Goal: Find specific fact: Find specific fact

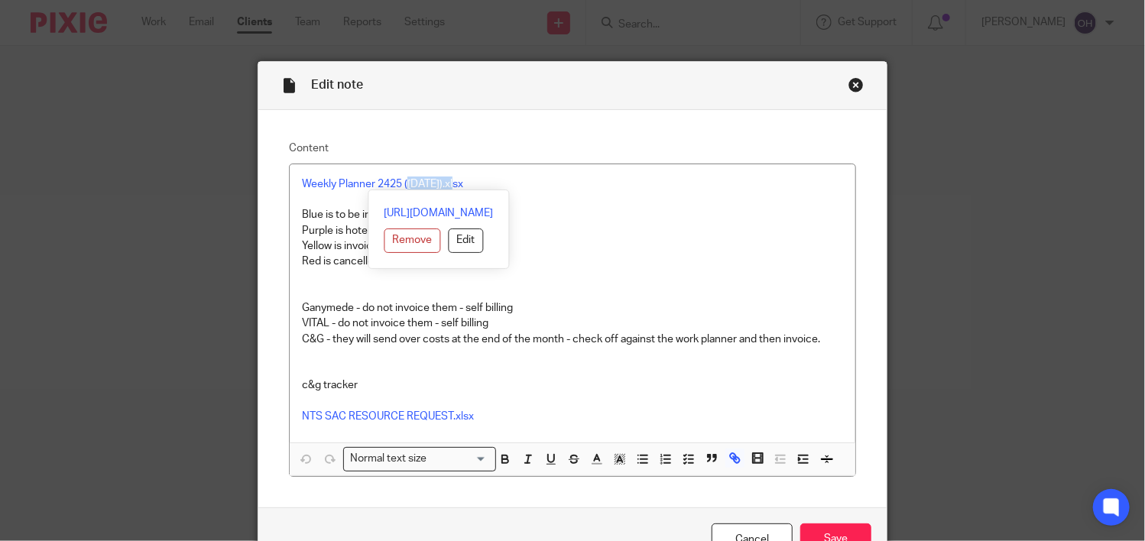
click at [849, 79] on div "Close this dialog window" at bounding box center [856, 84] width 15 height 15
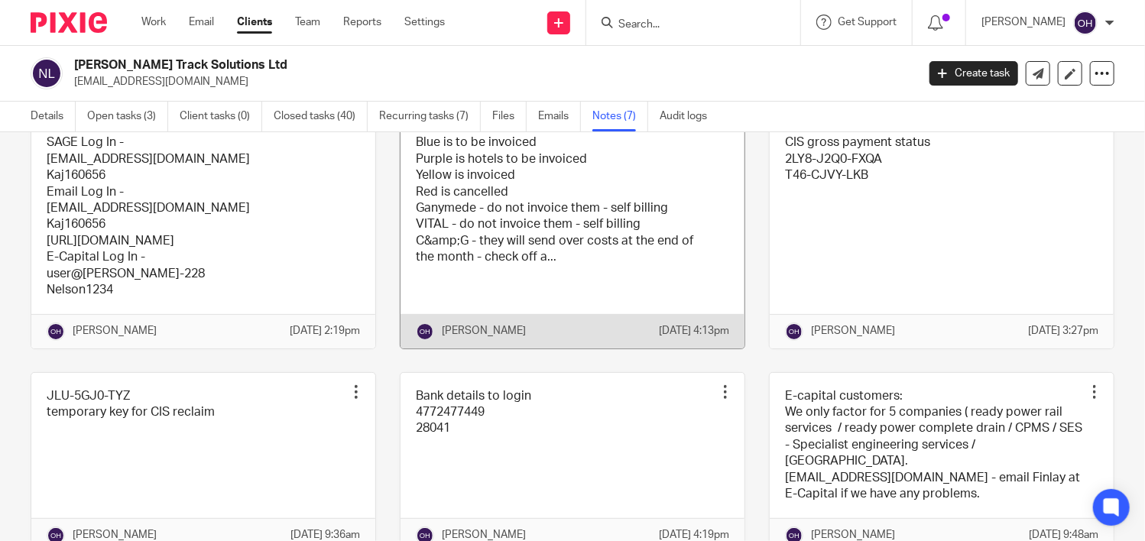
scroll to position [153, 0]
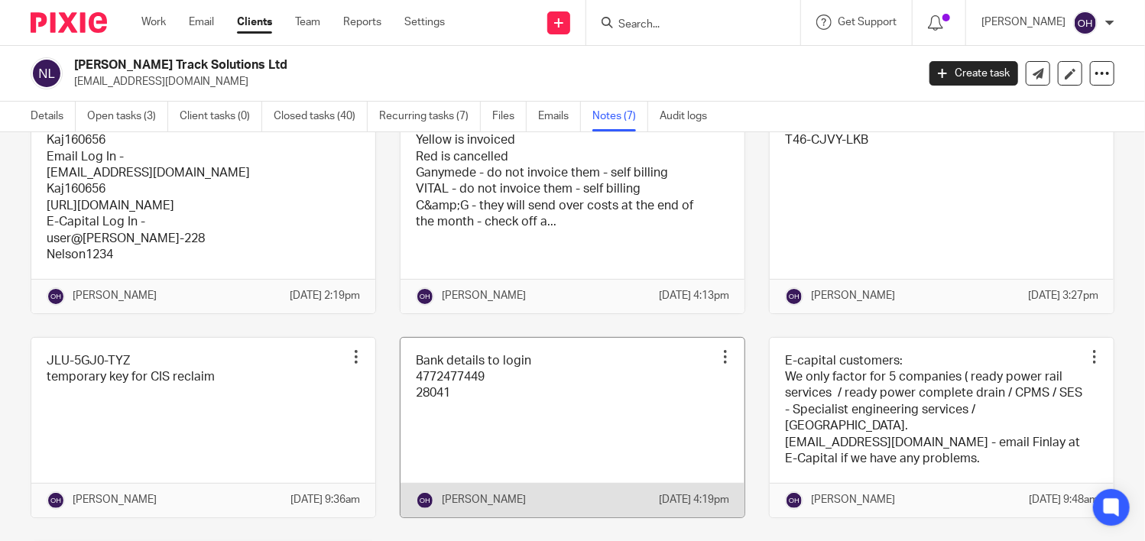
click at [482, 415] on link at bounding box center [573, 428] width 344 height 180
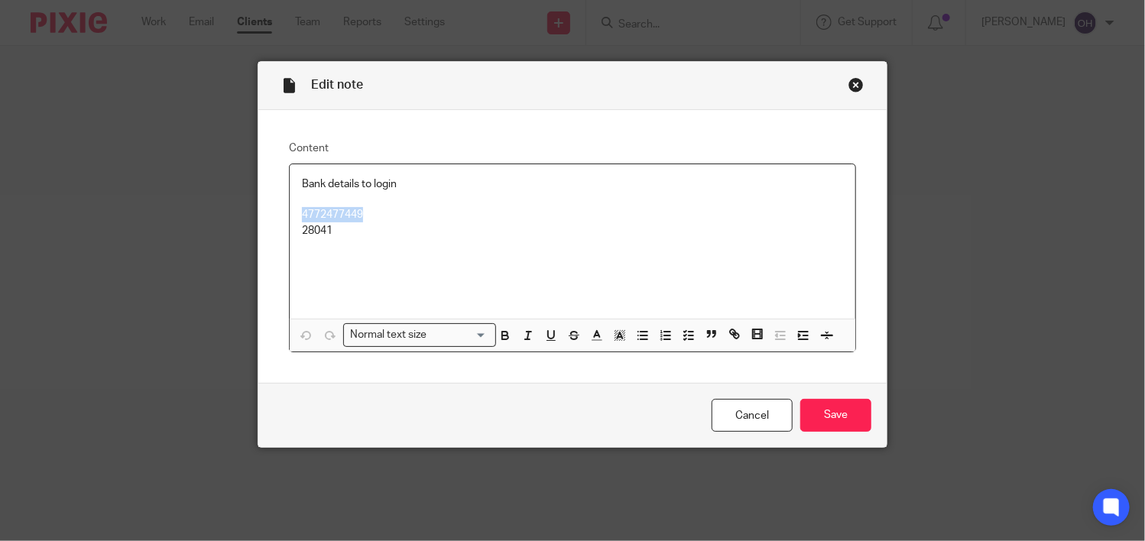
drag, startPoint x: 362, startPoint y: 213, endPoint x: 291, endPoint y: 213, distance: 71.1
click at [291, 213] on div "Bank details to login 4772477449 28041" at bounding box center [573, 241] width 566 height 154
copy p "4772477449"
click at [852, 77] on div "Close this dialog window" at bounding box center [856, 84] width 15 height 15
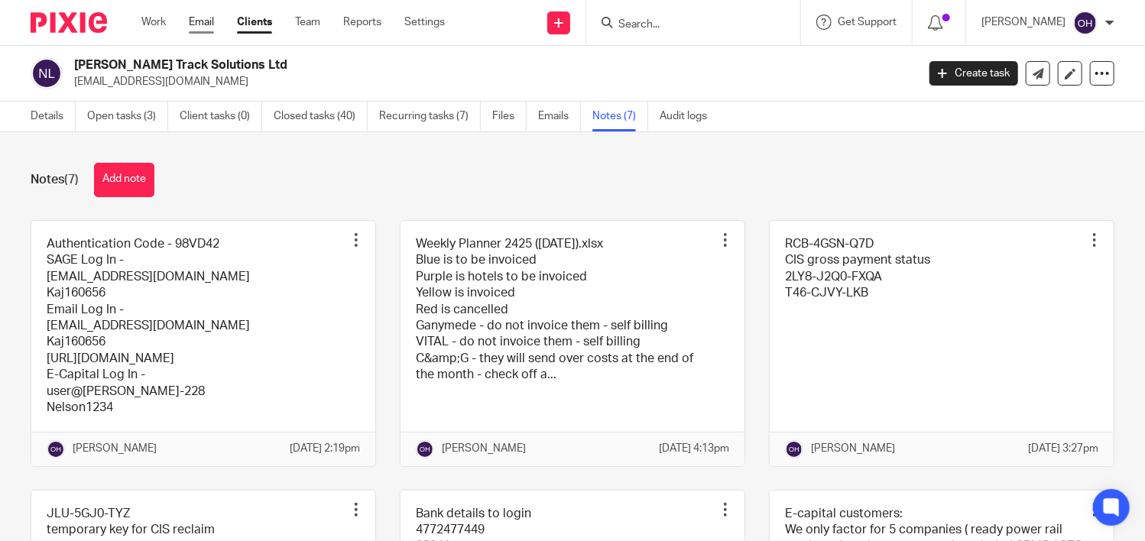
click at [208, 19] on link "Email" at bounding box center [201, 22] width 25 height 15
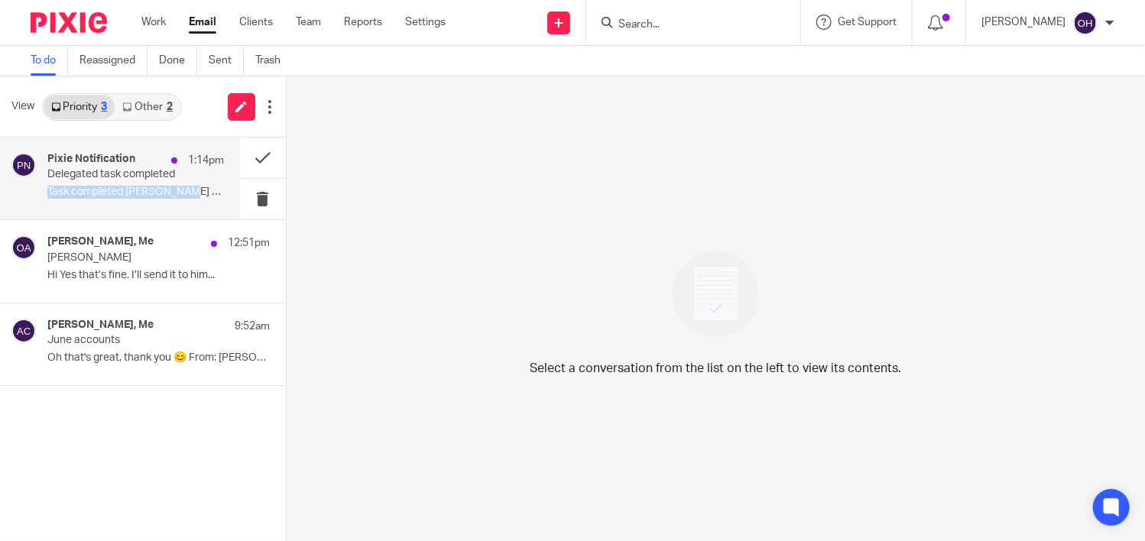
click at [175, 181] on div "Pixie Notification 1:14pm Delegated task completed Task completed Sarah Gilling…" at bounding box center [135, 178] width 177 height 51
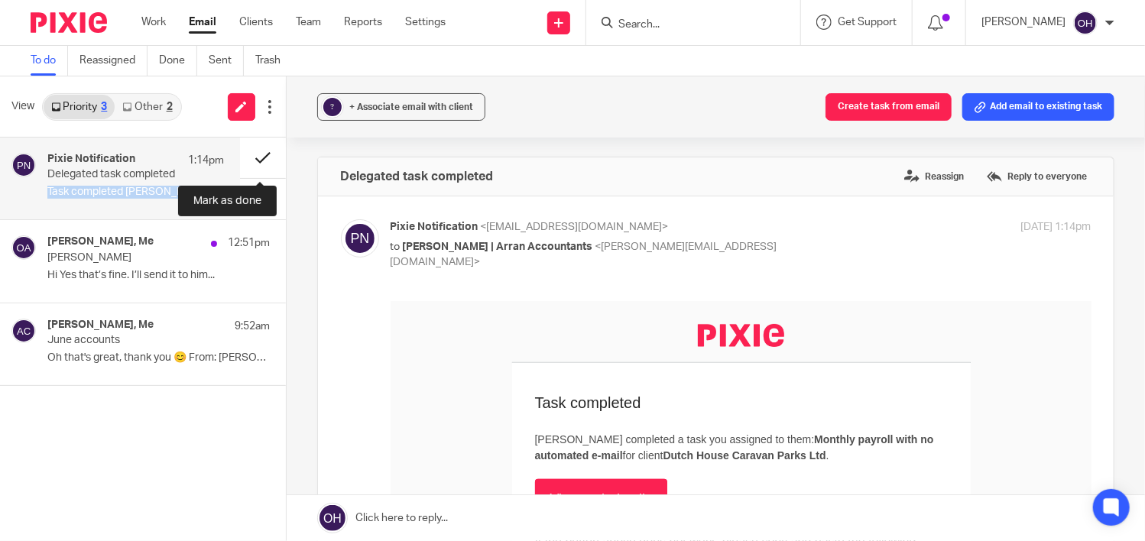
drag, startPoint x: 175, startPoint y: 181, endPoint x: 269, endPoint y: 154, distance: 98.0
click at [269, 154] on button at bounding box center [263, 158] width 46 height 41
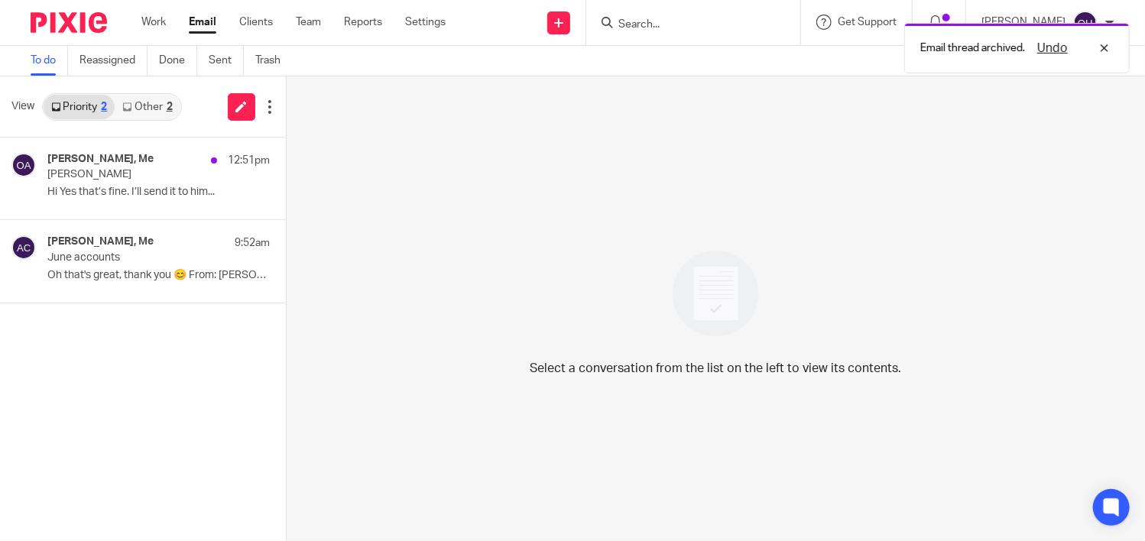
click at [664, 20] on div "Email thread archived. Undo" at bounding box center [851, 44] width 557 height 58
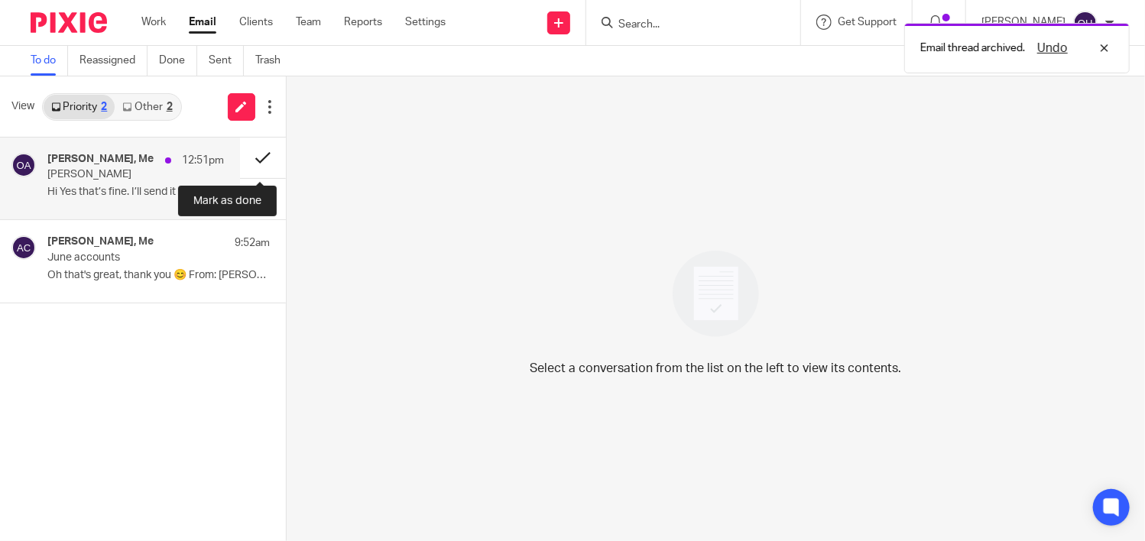
click at [255, 155] on button at bounding box center [263, 158] width 46 height 41
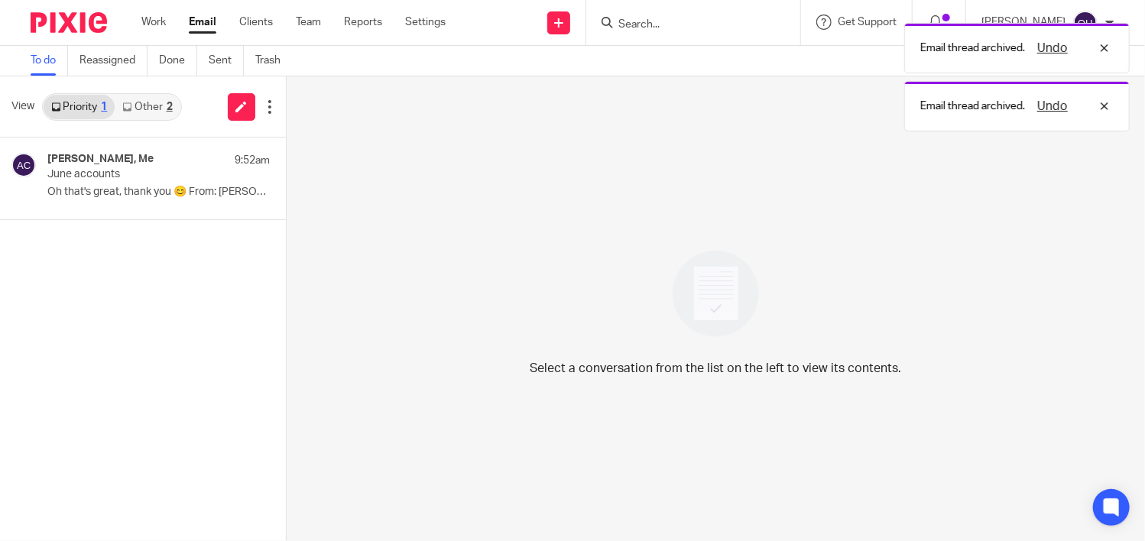
click at [137, 104] on link "Other 2" at bounding box center [147, 107] width 65 height 24
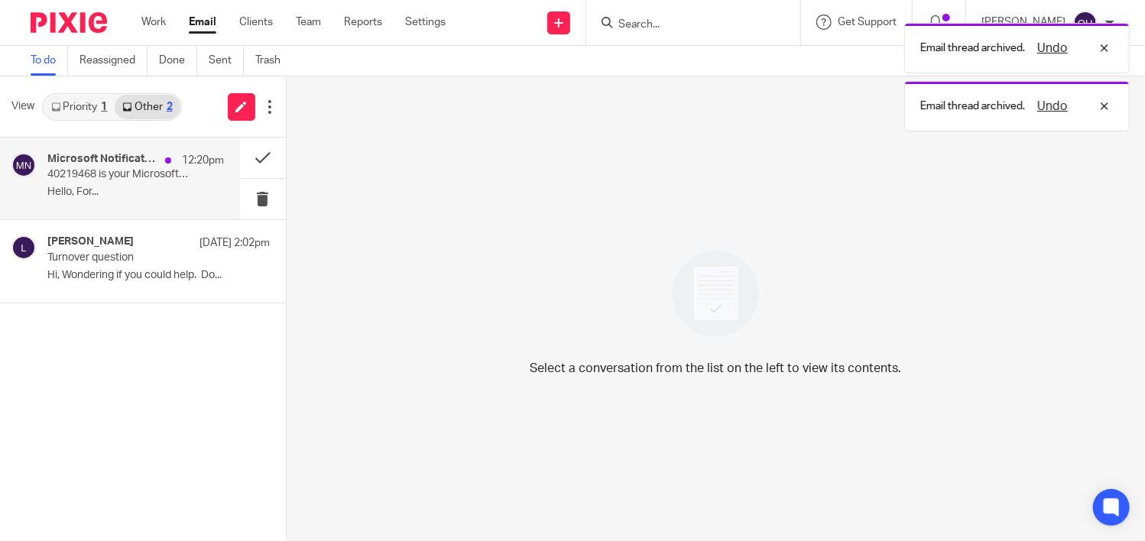
click at [145, 161] on h4 "Microsoft Notifications" at bounding box center [102, 159] width 110 height 13
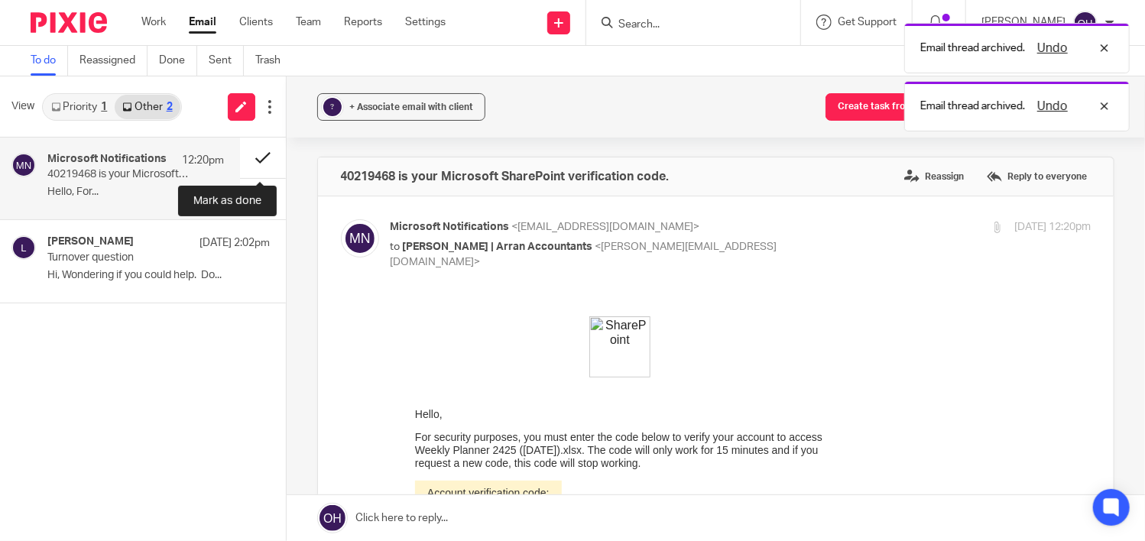
drag, startPoint x: 147, startPoint y: 161, endPoint x: 255, endPoint y: 158, distance: 107.8
click at [255, 158] on button at bounding box center [263, 158] width 46 height 41
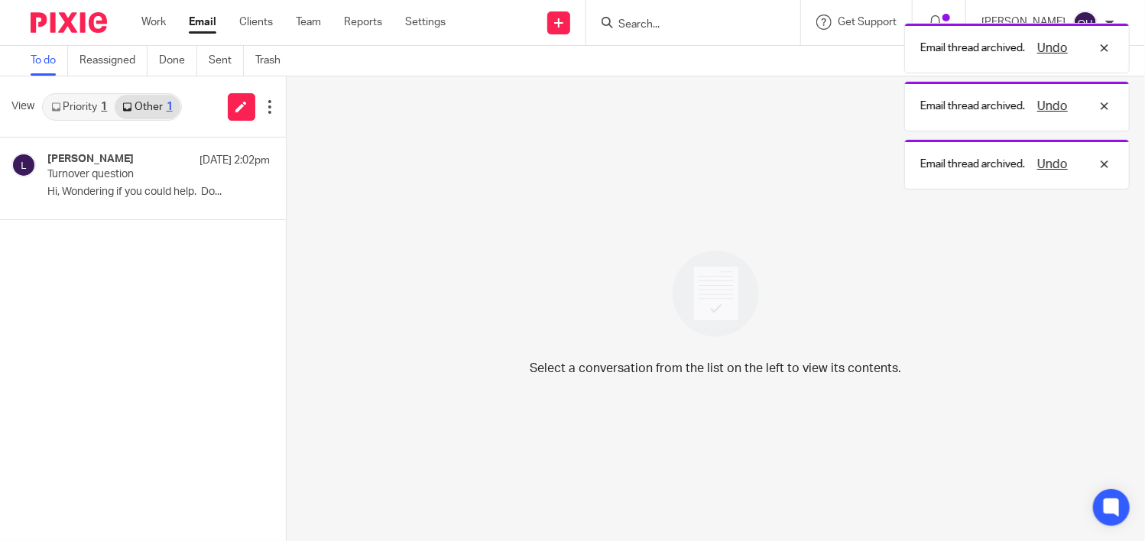
click at [672, 21] on div "Email thread archived. Undo Email thread archived. Undo Email thread archived. …" at bounding box center [851, 102] width 557 height 174
click at [1102, 102] on div "Undo" at bounding box center [1069, 106] width 89 height 18
click at [1105, 50] on div "Undo" at bounding box center [1069, 48] width 89 height 18
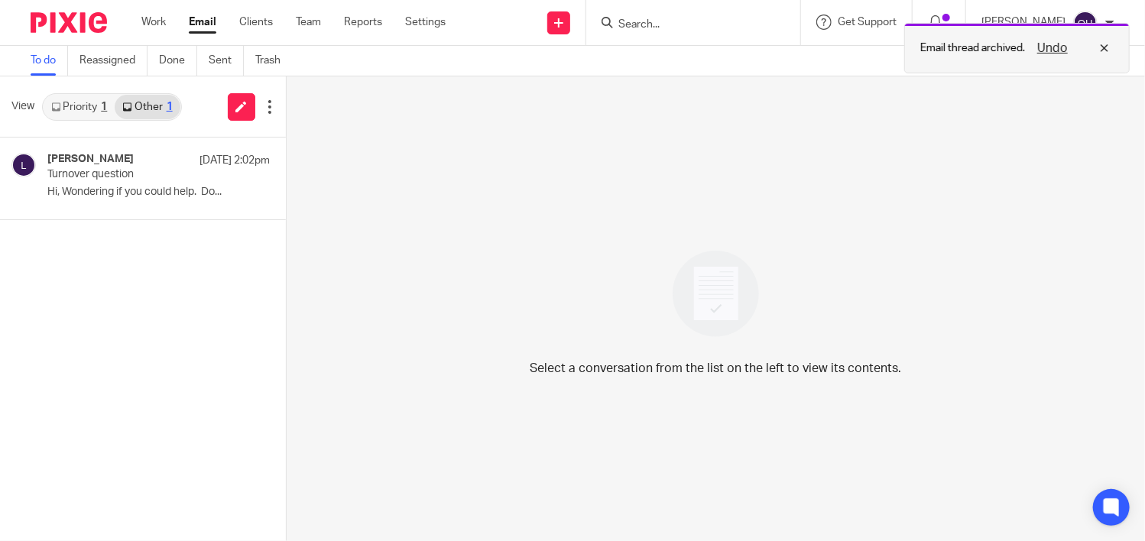
click at [1106, 48] on div "Undo" at bounding box center [1069, 48] width 89 height 18
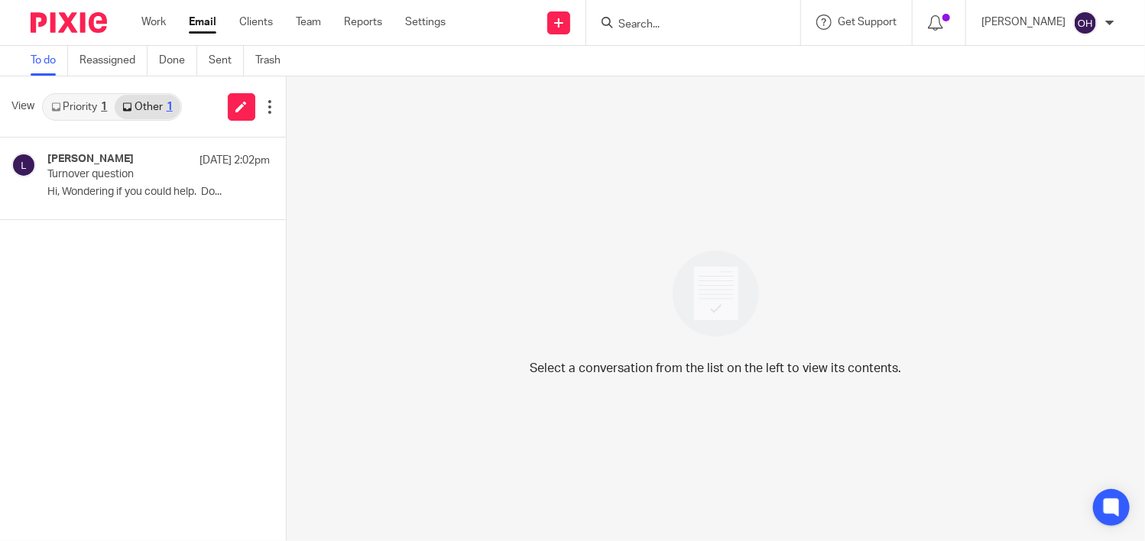
drag, startPoint x: 636, startPoint y: 15, endPoint x: 654, endPoint y: 21, distance: 18.6
click at [637, 15] on form at bounding box center [698, 22] width 163 height 19
click at [654, 21] on input "Search" at bounding box center [686, 25] width 138 height 14
click at [152, 24] on link "Work" at bounding box center [153, 22] width 24 height 15
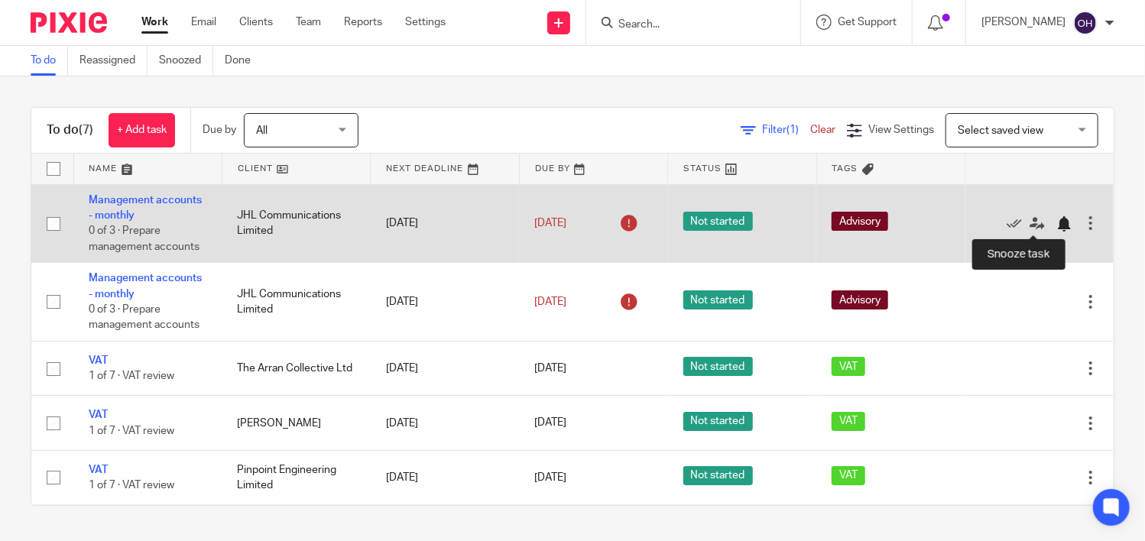
click at [1057, 222] on div at bounding box center [1064, 223] width 15 height 15
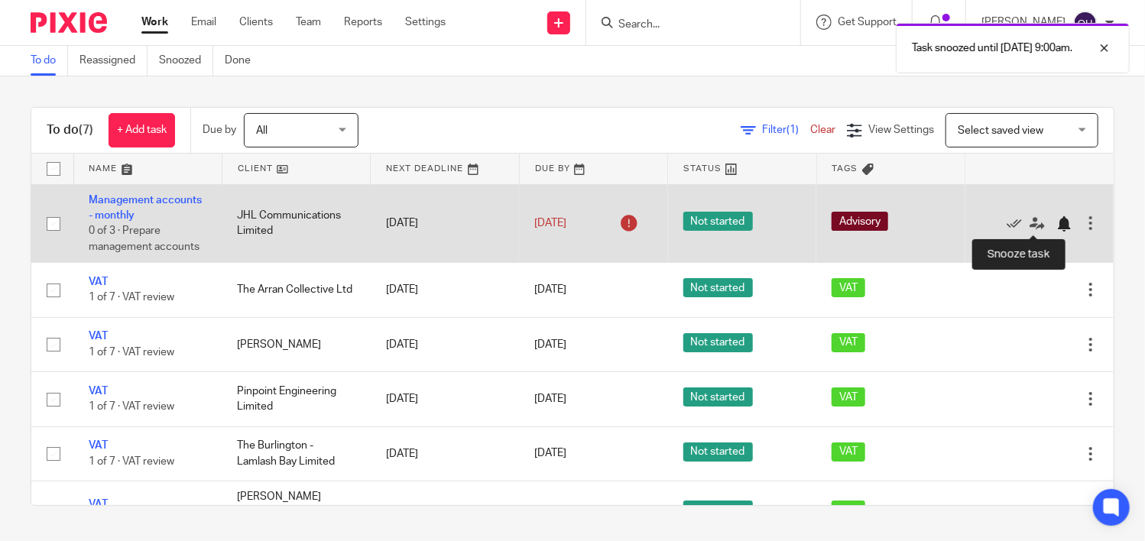
click at [1057, 218] on div at bounding box center [1064, 223] width 15 height 15
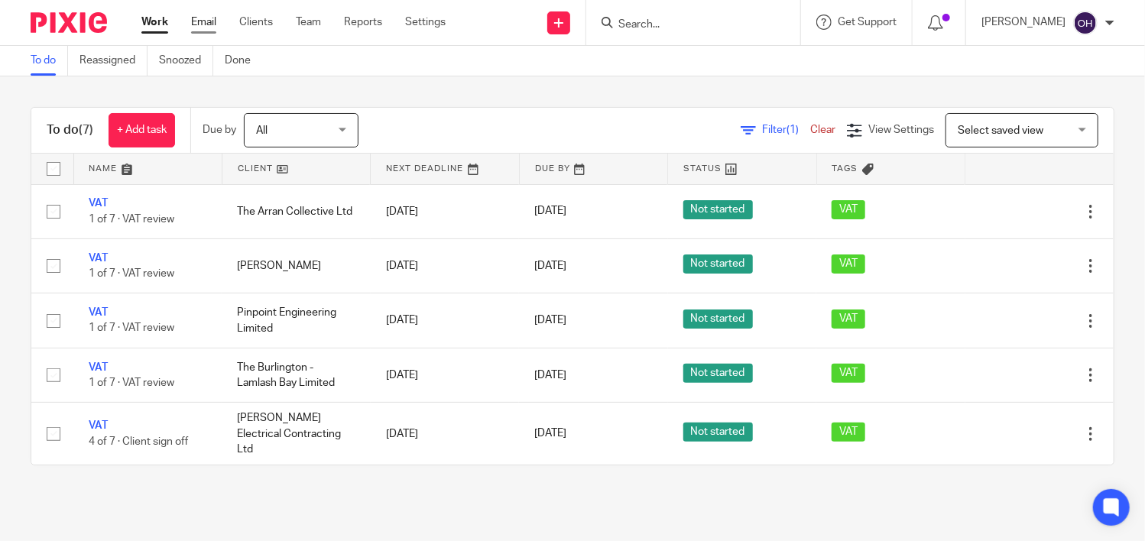
click at [206, 22] on link "Email" at bounding box center [203, 22] width 25 height 15
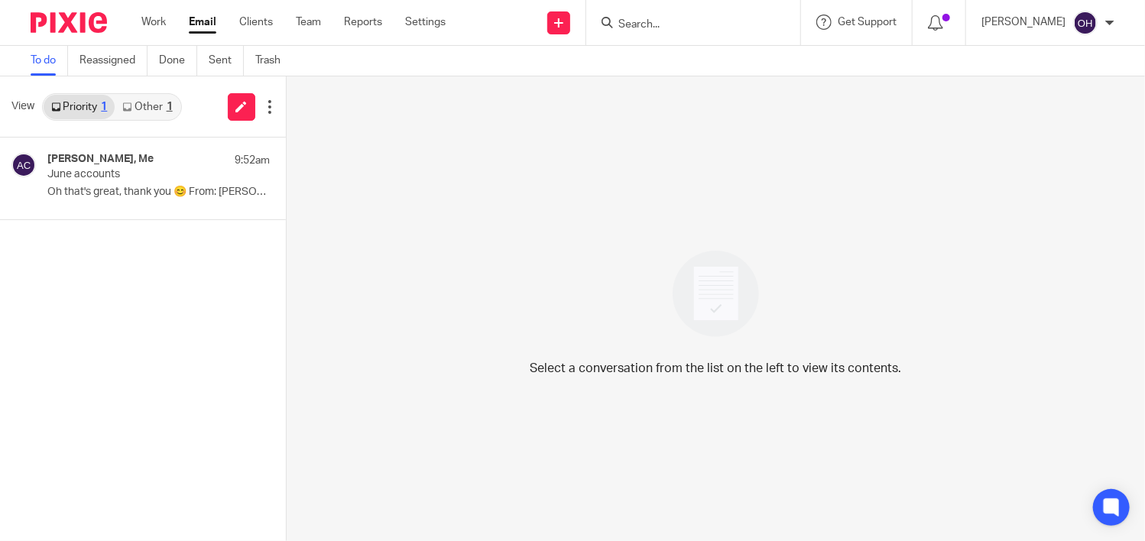
click at [154, 115] on link "Other 1" at bounding box center [147, 107] width 65 height 24
click at [83, 109] on link "Priority 1" at bounding box center [79, 107] width 71 height 24
click at [661, 31] on input "Search" at bounding box center [686, 25] width 138 height 14
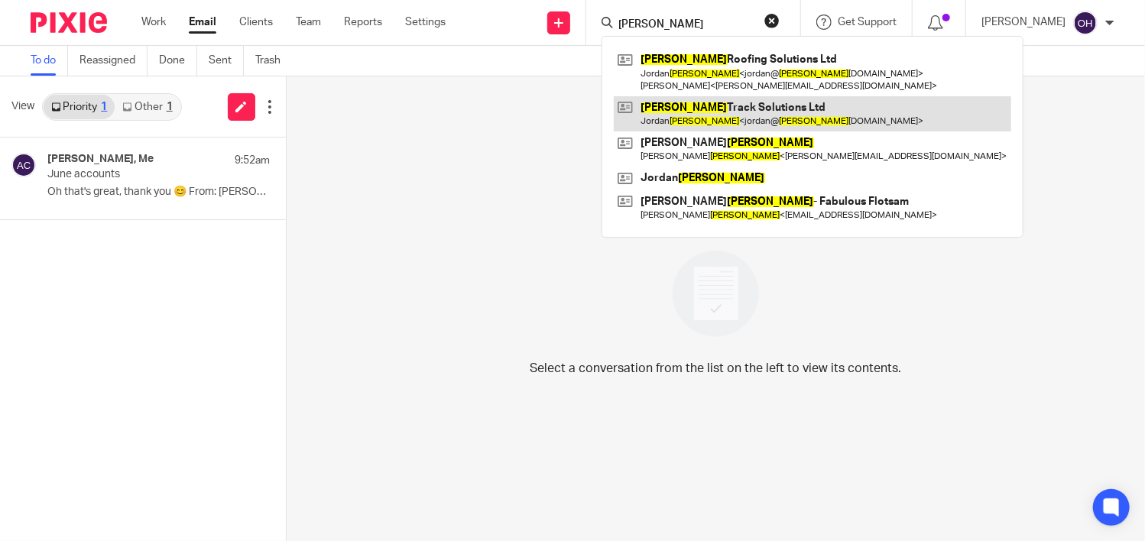
type input "NELSON"
click at [709, 103] on link at bounding box center [813, 113] width 398 height 35
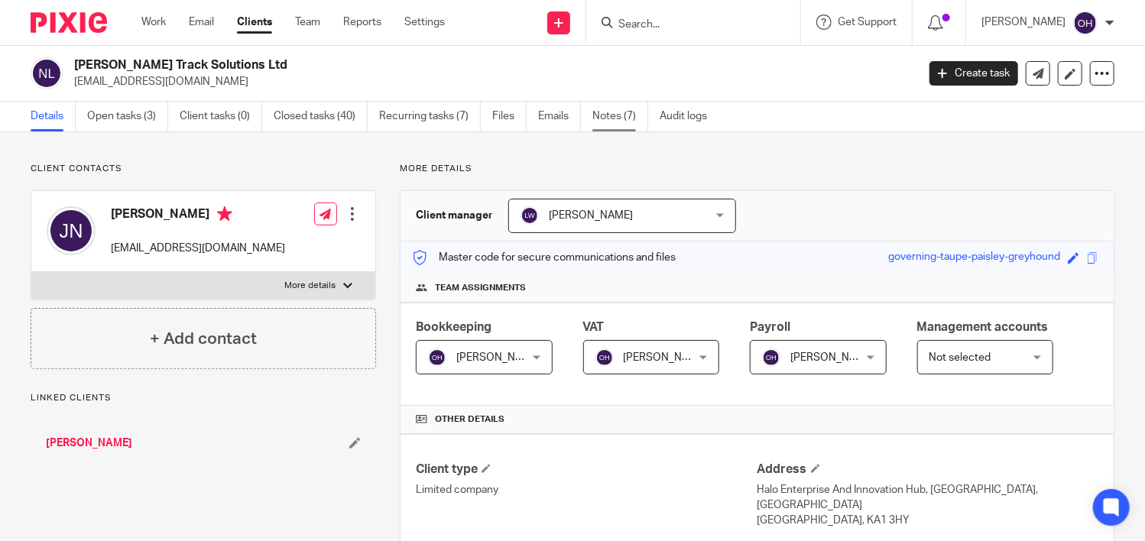
click at [605, 115] on link "Notes (7)" at bounding box center [621, 117] width 56 height 30
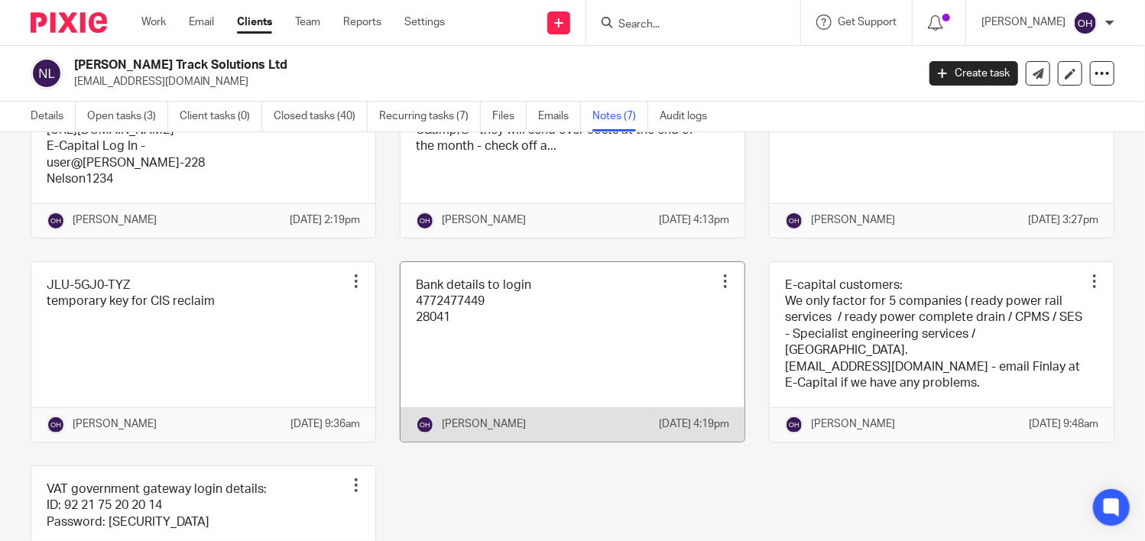
scroll to position [229, 0]
click at [488, 332] on link at bounding box center [573, 351] width 344 height 180
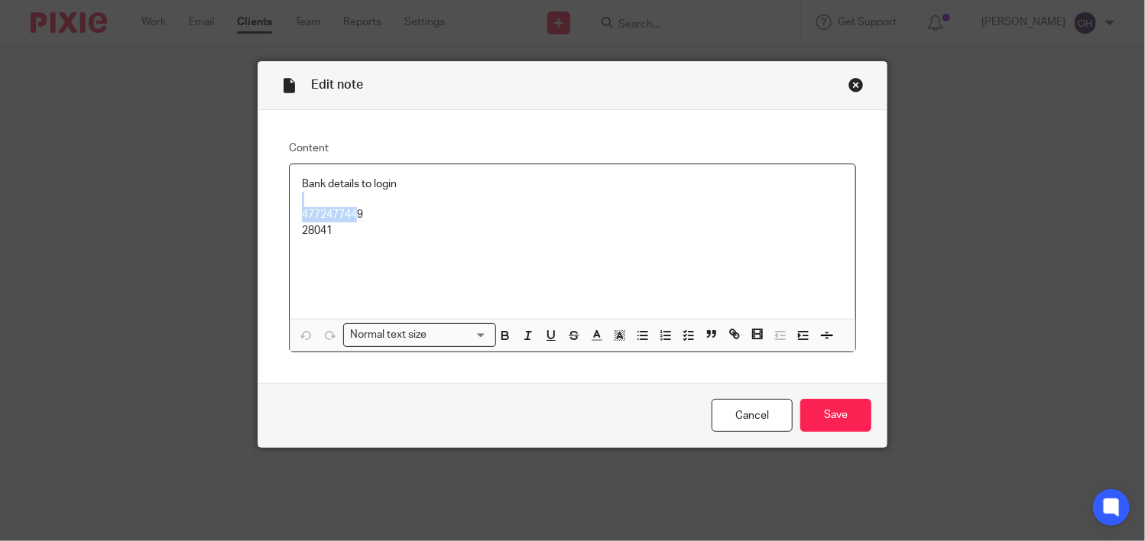
drag, startPoint x: 367, startPoint y: 206, endPoint x: 363, endPoint y: 219, distance: 13.5
click at [354, 219] on div "Bank details to login 4772477449 28041" at bounding box center [573, 241] width 566 height 154
click at [370, 219] on p "4772477449" at bounding box center [572, 214] width 541 height 15
drag, startPoint x: 329, startPoint y: 217, endPoint x: 287, endPoint y: 209, distance: 42.1
click at [290, 209] on div "Bank details to login 4772477449 28041" at bounding box center [573, 241] width 566 height 154
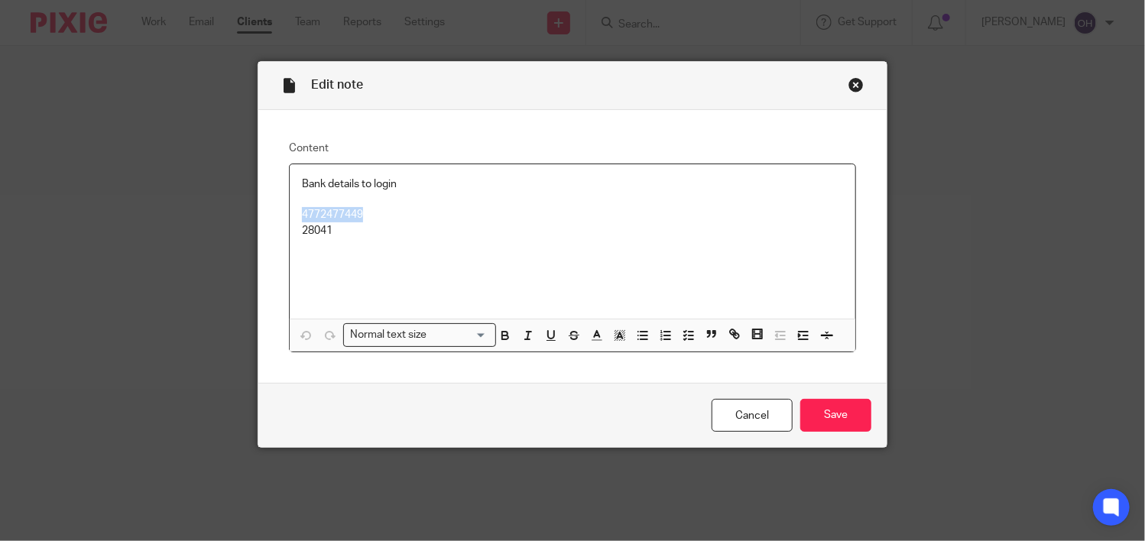
copy p "4772477449"
click at [852, 87] on div "Close this dialog window" at bounding box center [856, 84] width 15 height 15
